Goal: Check status

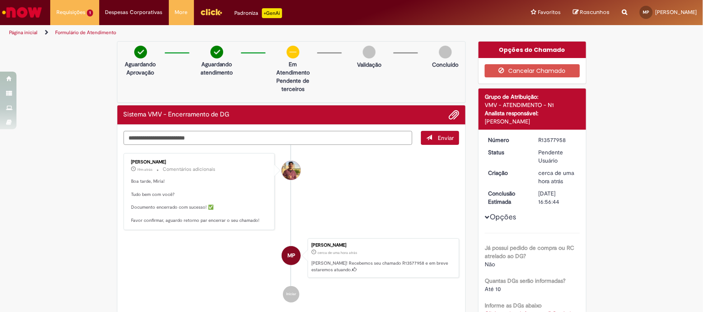
click at [181, 140] on textarea "Digite sua mensagem aqui..." at bounding box center [268, 138] width 289 height 14
type textarea "***"
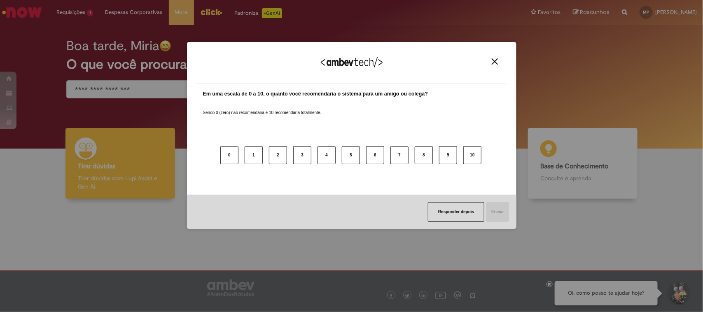
click at [493, 62] on img "Close" at bounding box center [495, 61] width 6 height 6
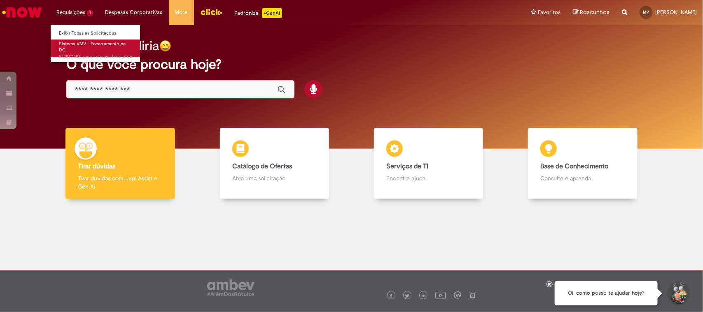
click at [82, 54] on span "cerca de uma hora atrás cerca de uma hora atrás R13577958" at bounding box center [96, 57] width 74 height 7
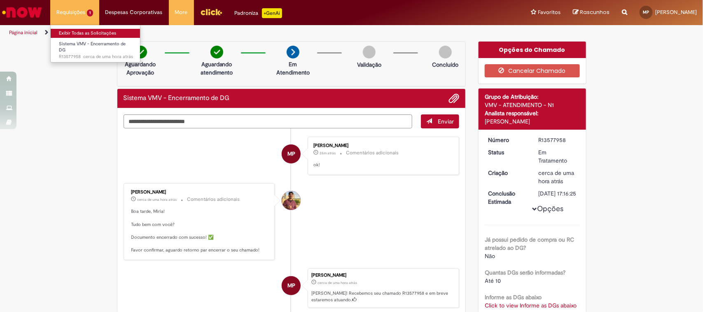
click at [84, 30] on link "Exibir Todas as Solicitações" at bounding box center [96, 33] width 91 height 9
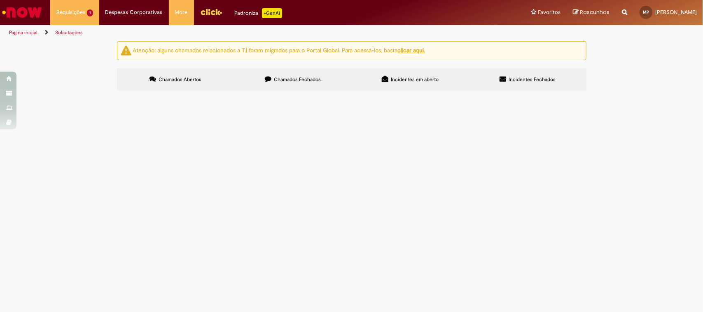
click at [287, 72] on label "Chamados Fechados" at bounding box center [292, 79] width 117 height 22
click at [0, 0] on span "Pagamento da 3ª parcela contratual referente ao pacote de eventos da DayZ" at bounding box center [0, 0] width 0 height 0
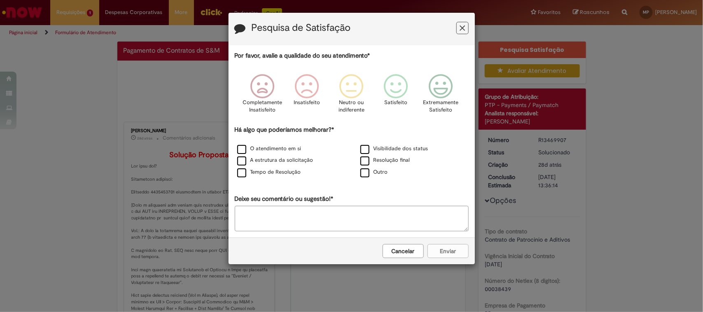
click at [459, 28] on icon "Feedback" at bounding box center [461, 28] width 5 height 9
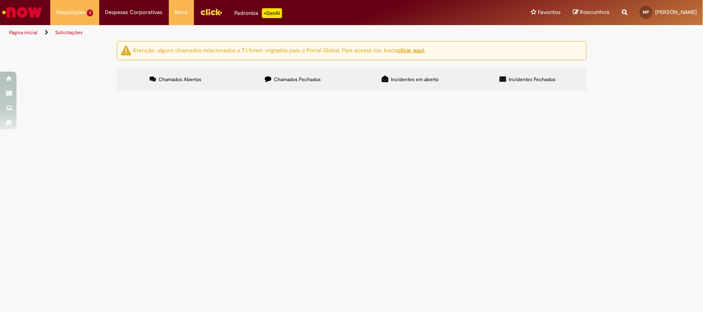
click at [278, 83] on label "Chamados Fechados" at bounding box center [292, 79] width 117 height 22
